Goal: Check status: Check status

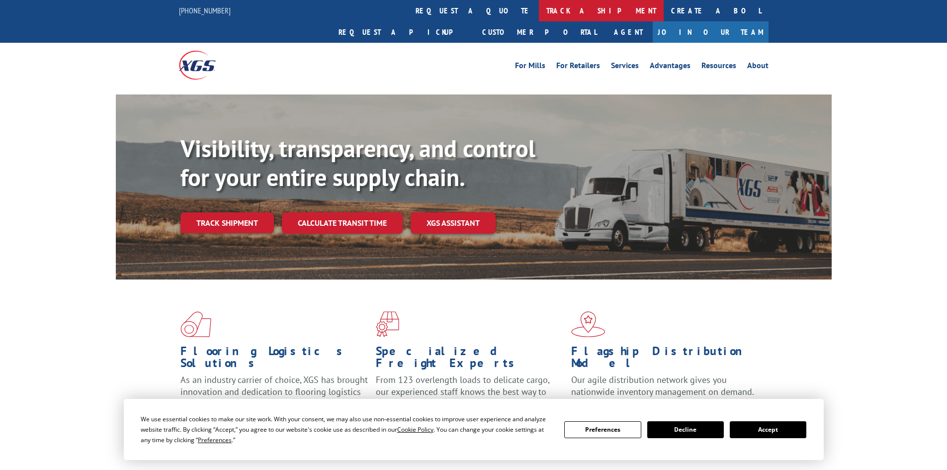
click at [539, 8] on link "track a shipment" at bounding box center [601, 10] width 125 height 21
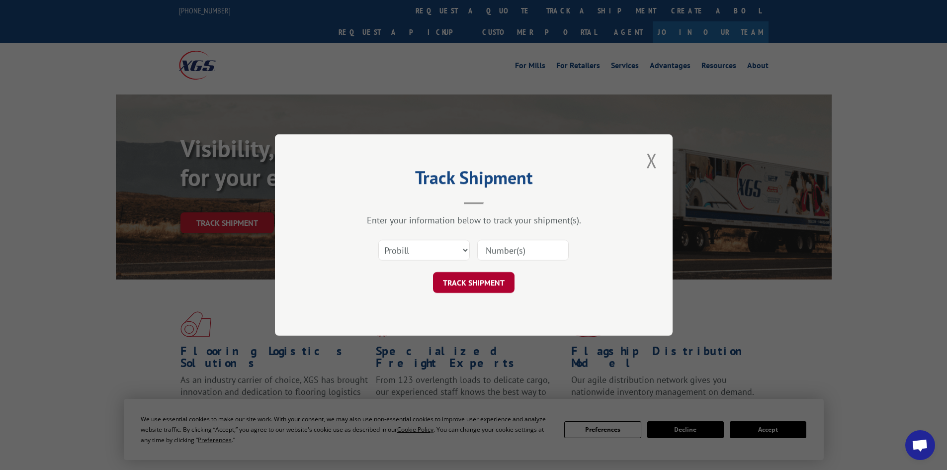
drag, startPoint x: 489, startPoint y: 245, endPoint x: 501, endPoint y: 279, distance: 36.1
click at [490, 245] on input at bounding box center [522, 249] width 91 height 21
paste input "XGS121321"
type input "XGS121321"
click at [458, 278] on button "TRACK SHIPMENT" at bounding box center [473, 282] width 81 height 21
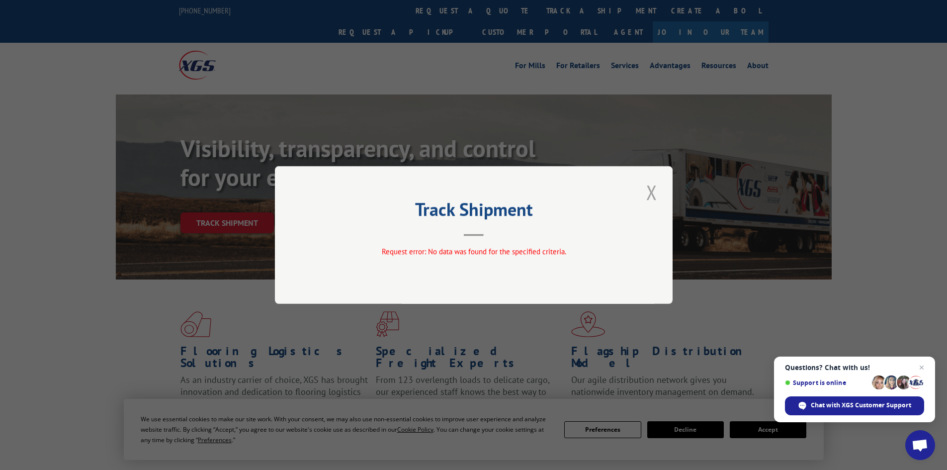
click at [647, 192] on button "Close modal" at bounding box center [651, 191] width 17 height 27
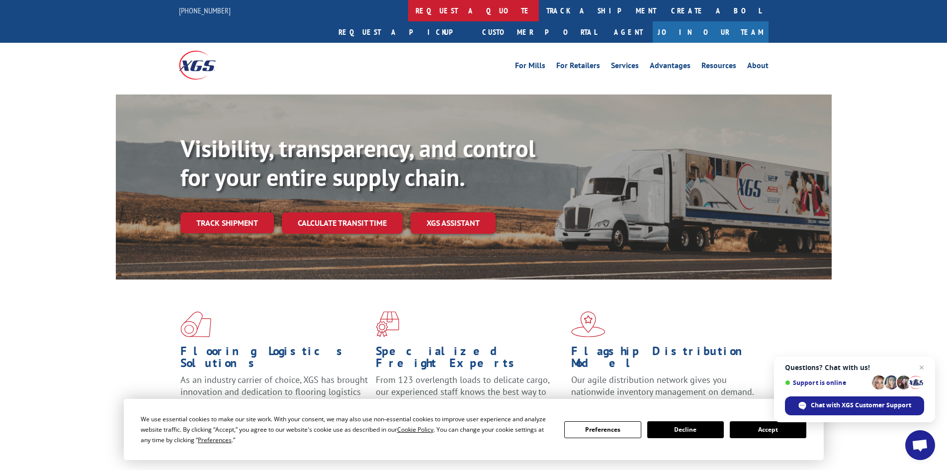
click at [408, 13] on link "request a quote" at bounding box center [473, 10] width 131 height 21
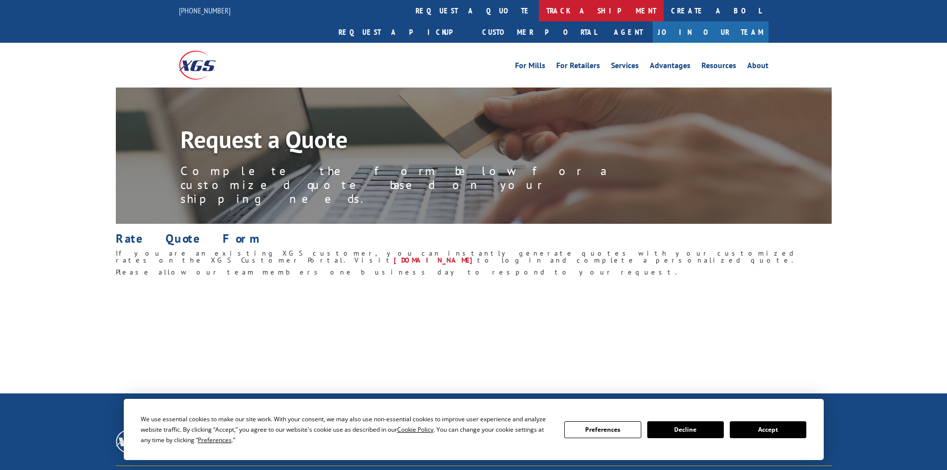
click at [539, 12] on link "track a shipment" at bounding box center [601, 10] width 125 height 21
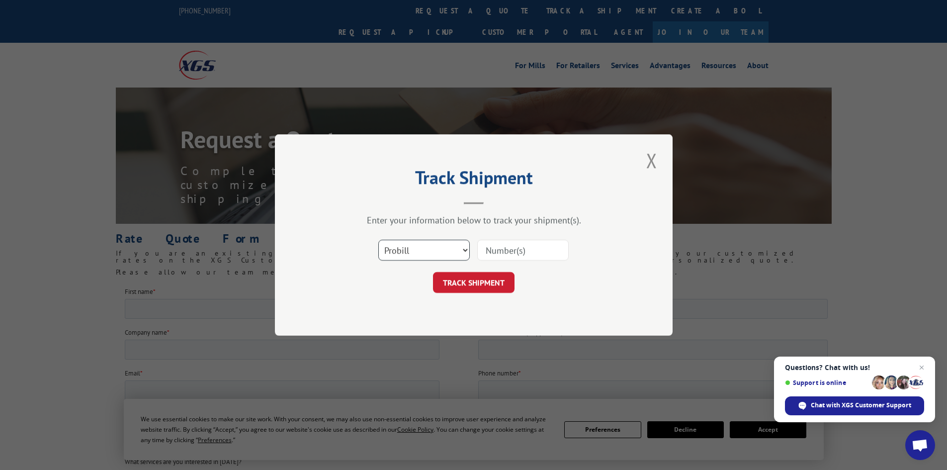
drag, startPoint x: 459, startPoint y: 247, endPoint x: 458, endPoint y: 258, distance: 11.5
click at [459, 247] on select "Select category... Probill BOL PO" at bounding box center [423, 249] width 91 height 21
select select "bol"
click at [378, 239] on select "Select category... Probill BOL PO" at bounding box center [423, 249] width 91 height 21
click at [500, 250] on input at bounding box center [522, 249] width 91 height 21
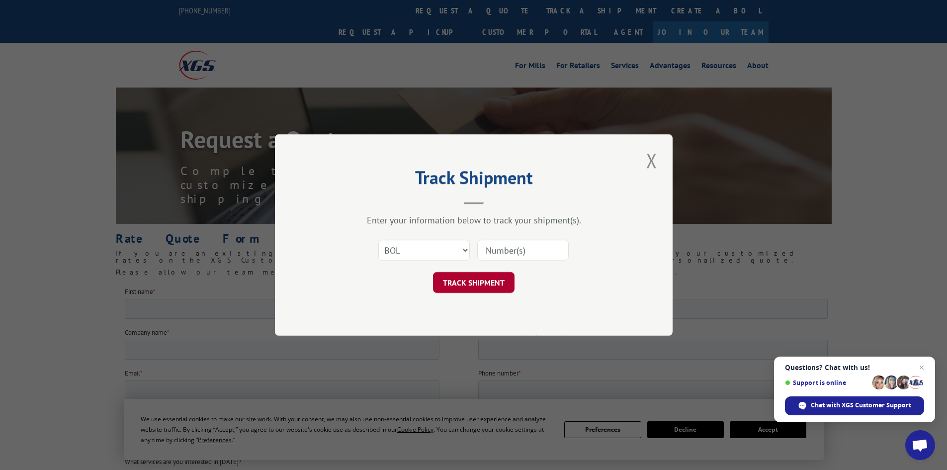
paste input "XGS121321"
type input "XGS121321"
click at [475, 277] on button "TRACK SHIPMENT" at bounding box center [473, 282] width 81 height 21
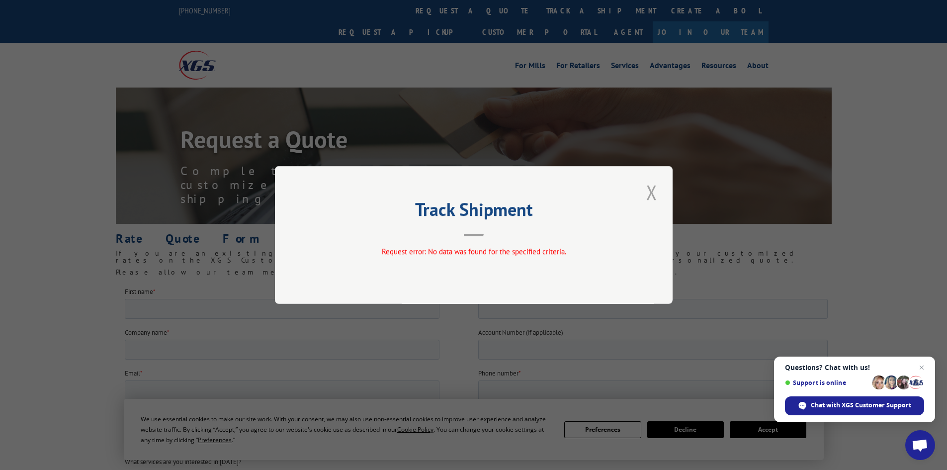
click at [645, 191] on button "Close modal" at bounding box center [651, 191] width 17 height 27
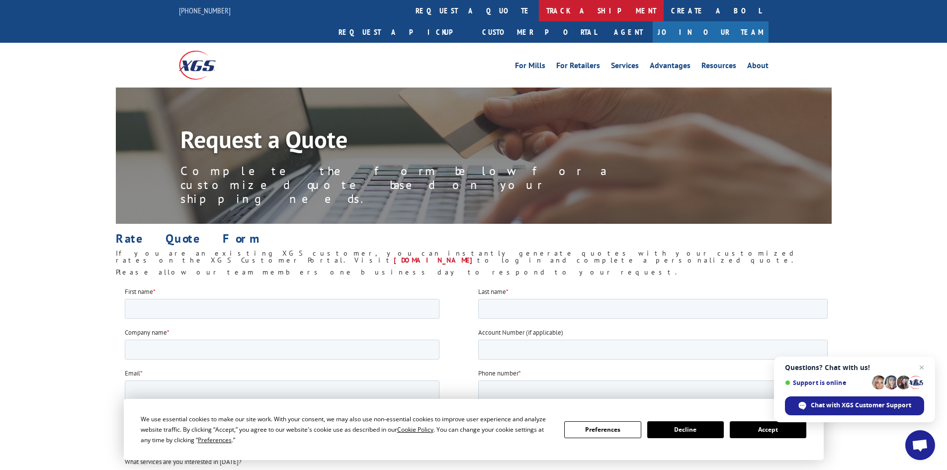
click at [539, 6] on link "track a shipment" at bounding box center [601, 10] width 125 height 21
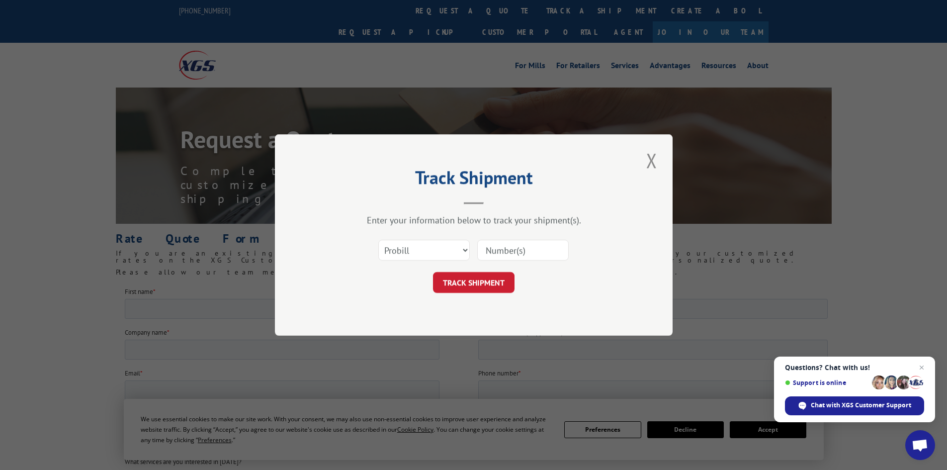
click at [503, 243] on input at bounding box center [522, 249] width 91 height 21
paste input "4251922"
type input "4251922"
drag, startPoint x: 435, startPoint y: 249, endPoint x: 435, endPoint y: 257, distance: 8.0
click at [435, 249] on select "Select category... Probill BOL PO" at bounding box center [423, 249] width 91 height 21
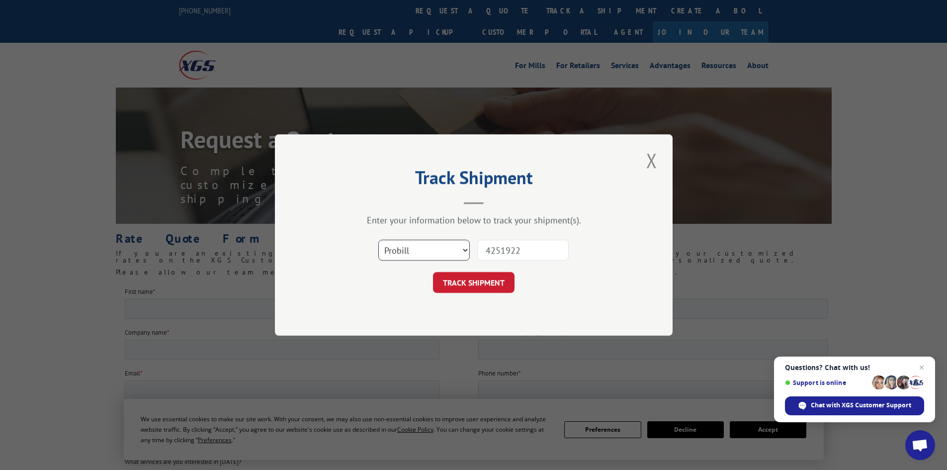
select select "po"
click at [378, 239] on select "Select category... Probill BOL PO" at bounding box center [423, 249] width 91 height 21
click at [452, 284] on button "TRACK SHIPMENT" at bounding box center [473, 282] width 81 height 21
